Goal: Task Accomplishment & Management: Manage account settings

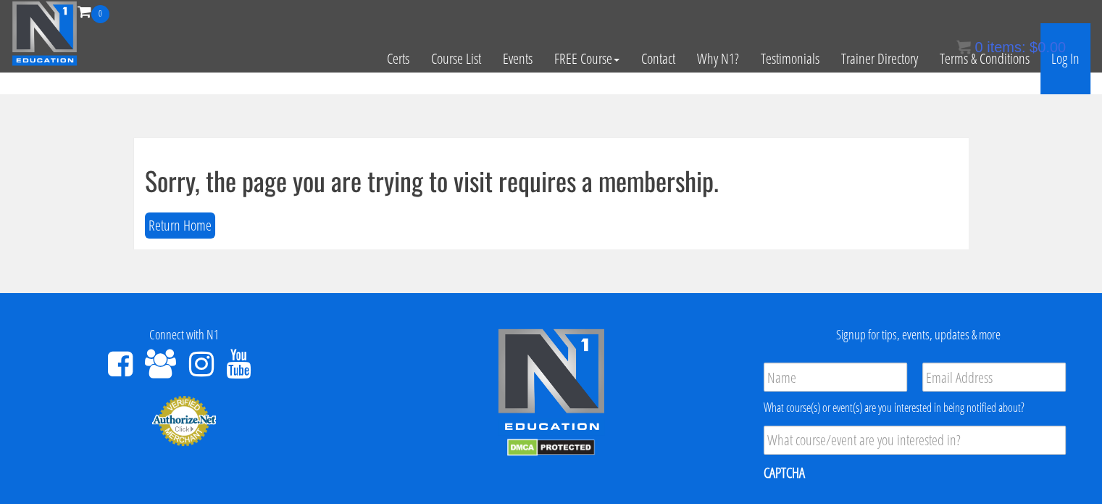
click at [1067, 63] on link "Log In" at bounding box center [1065, 58] width 50 height 71
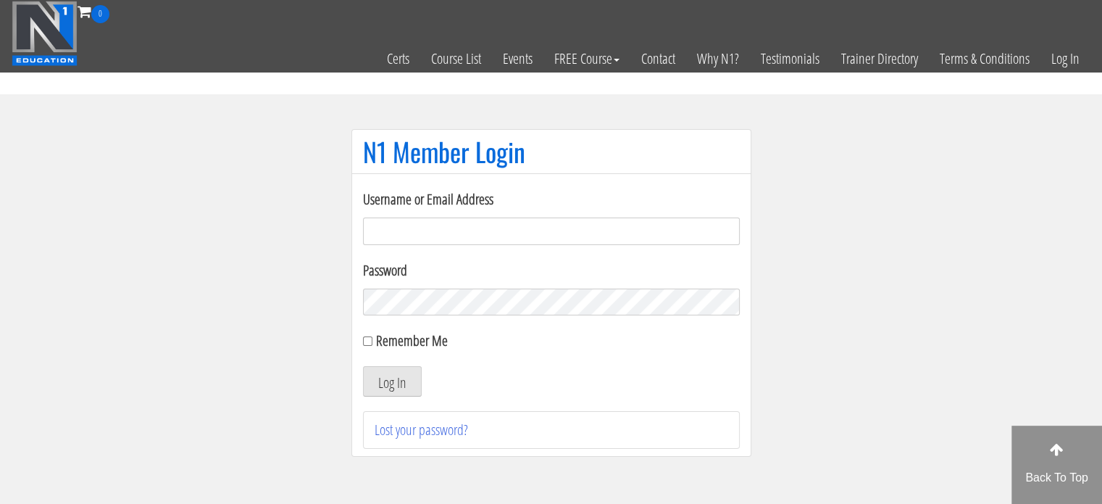
click at [627, 228] on input "Username or Email Address" at bounding box center [551, 231] width 377 height 28
type input "[EMAIL_ADDRESS][DOMAIN_NAME]"
click at [363, 366] on button "Log In" at bounding box center [392, 381] width 59 height 30
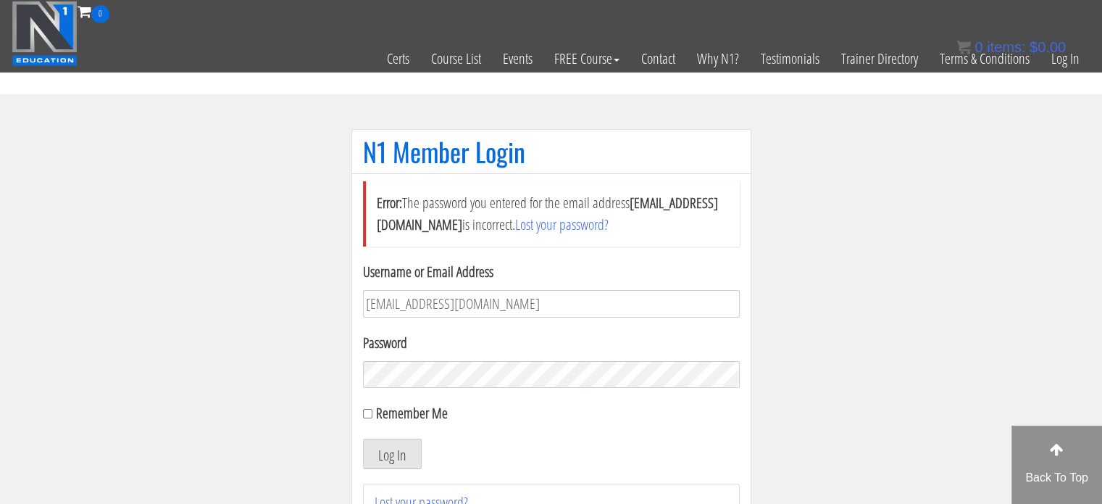
click at [363, 438] on button "Log In" at bounding box center [392, 453] width 59 height 30
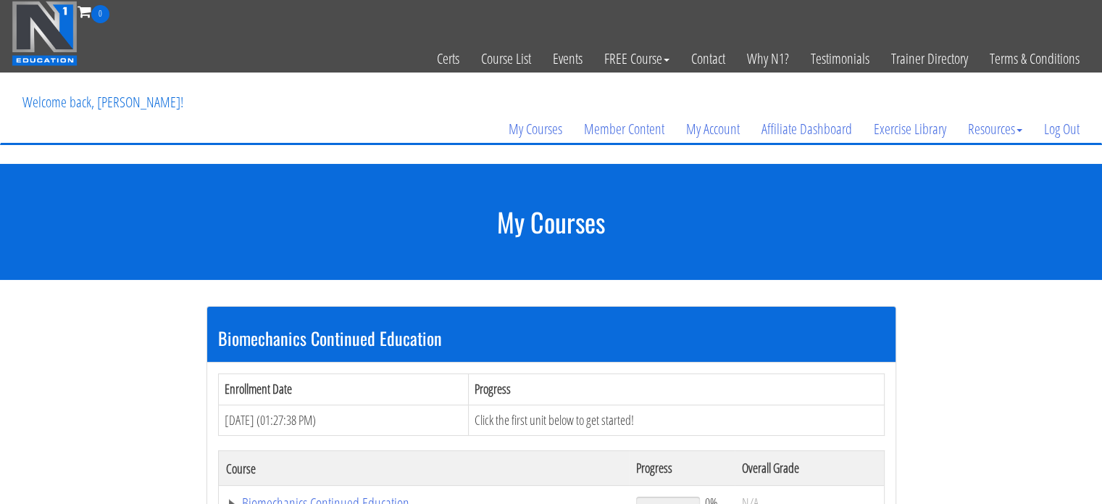
scroll to position [190, 0]
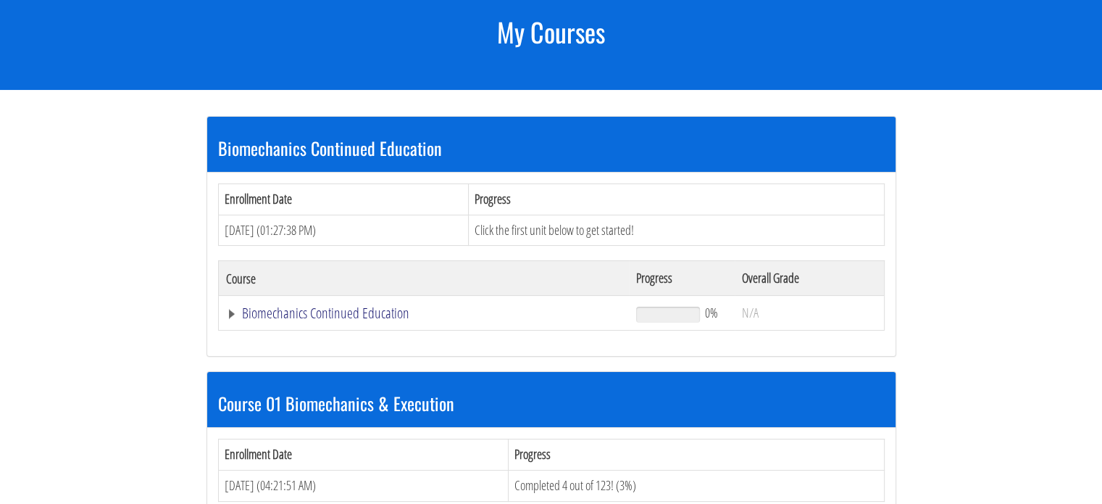
click at [226, 313] on link "Biomechanics Continued Education" at bounding box center [424, 313] width 396 height 14
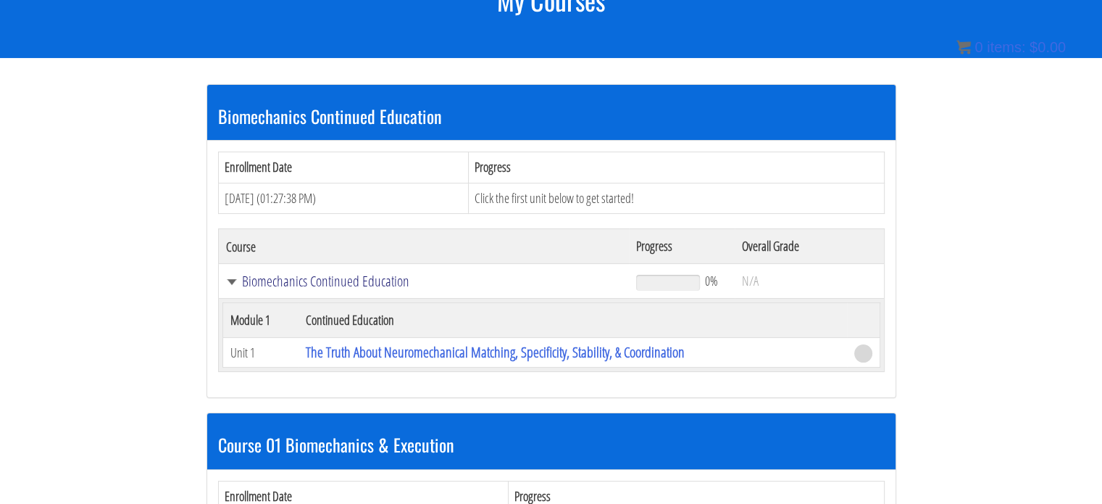
scroll to position [201, 0]
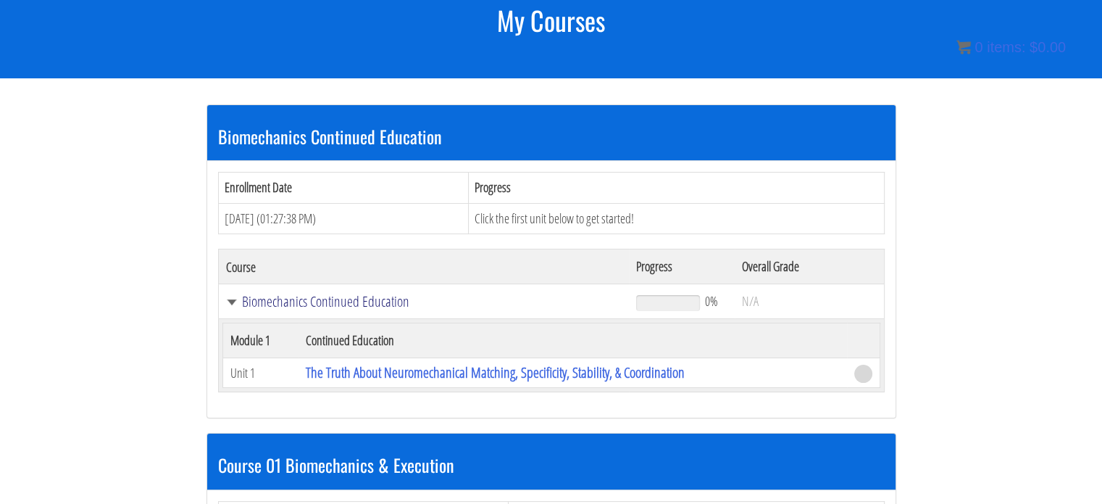
click at [226, 306] on link "Biomechanics Continued Education" at bounding box center [424, 301] width 396 height 14
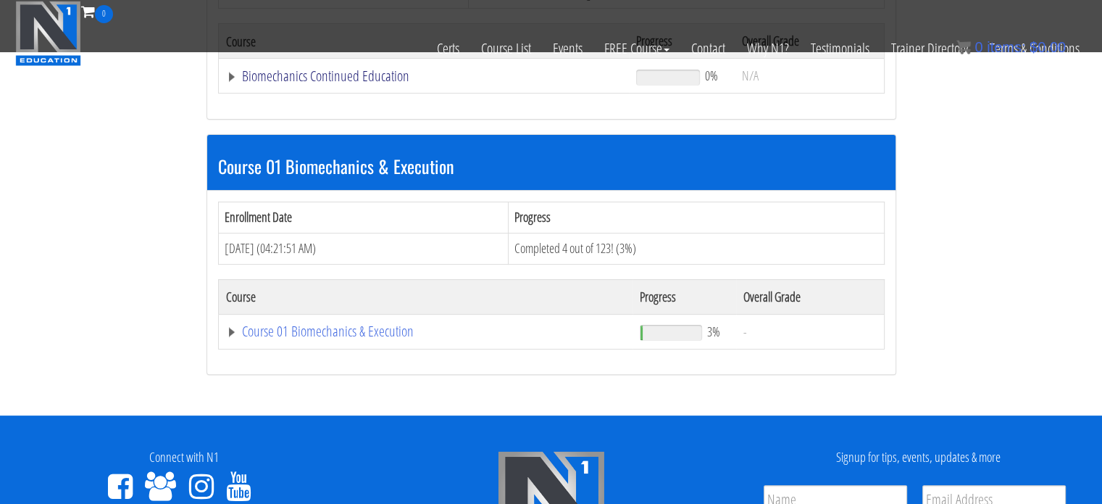
scroll to position [355, 0]
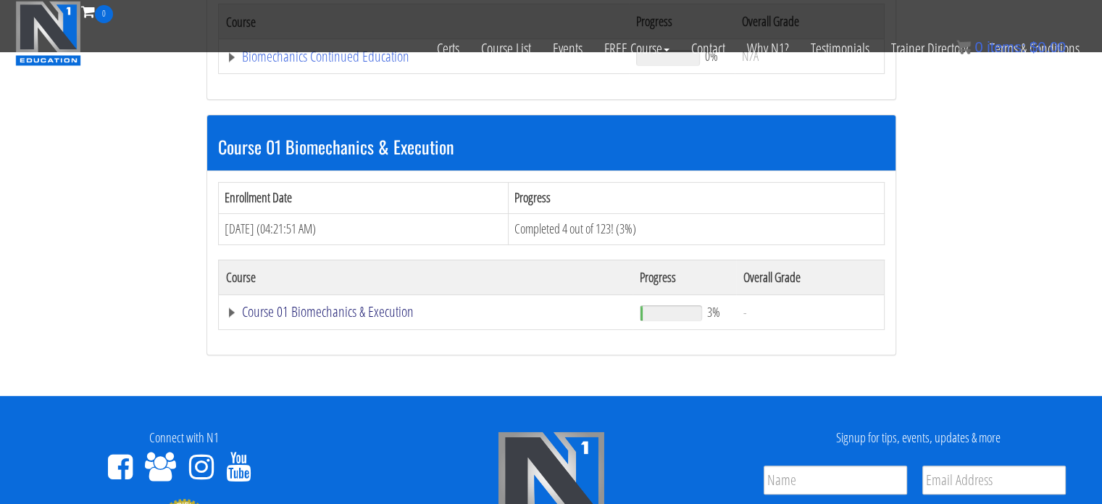
click at [275, 64] on link "Course 01 Biomechanics & Execution" at bounding box center [424, 56] width 396 height 14
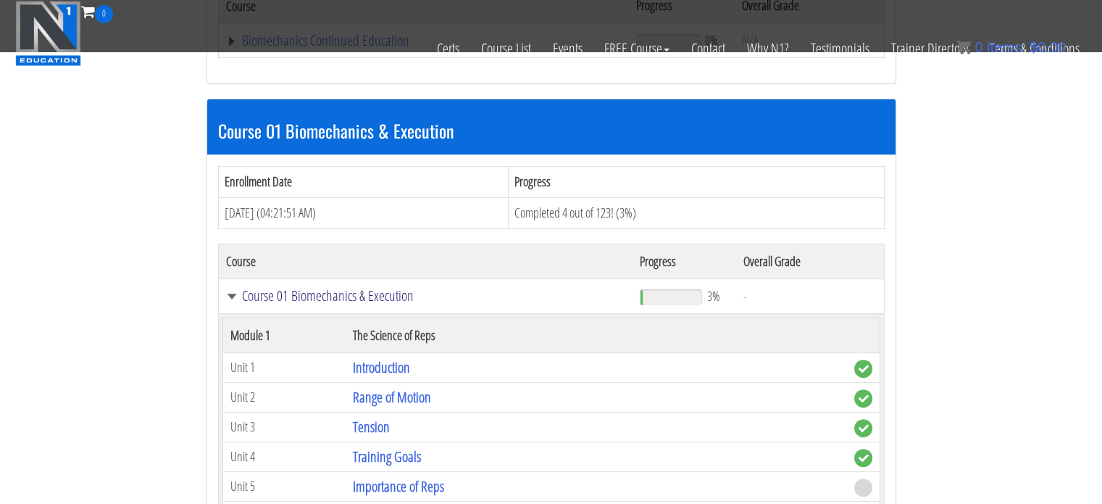
scroll to position [372, 0]
